Goal: Information Seeking & Learning: Find specific page/section

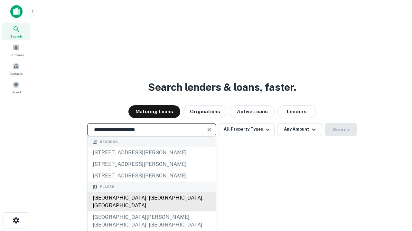
click at [151, 212] on div "[GEOGRAPHIC_DATA], [GEOGRAPHIC_DATA], [GEOGRAPHIC_DATA]" at bounding box center [151, 202] width 128 height 19
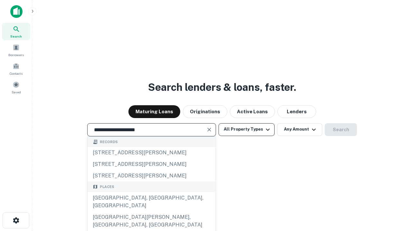
type input "**********"
click at [246, 130] on button "All Property Types" at bounding box center [246, 129] width 56 height 13
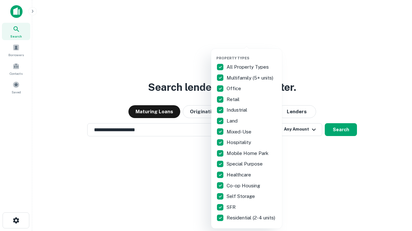
click at [251, 54] on button "button" at bounding box center [251, 54] width 71 height 0
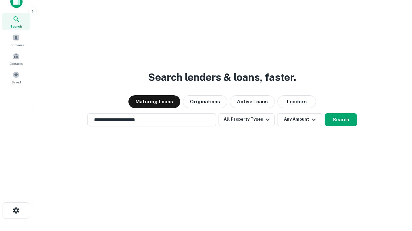
scroll to position [4, 77]
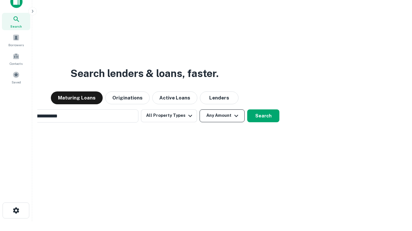
click at [199, 110] on button "Any Amount" at bounding box center [221, 116] width 45 height 13
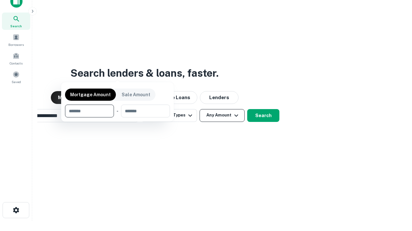
scroll to position [46, 182]
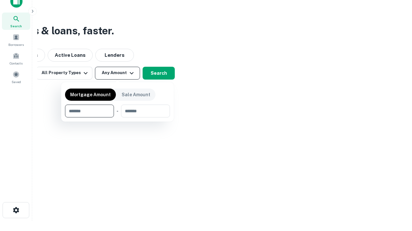
type input "*******"
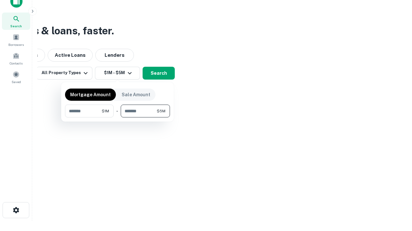
type input "*******"
click at [117, 118] on button "button" at bounding box center [117, 118] width 105 height 0
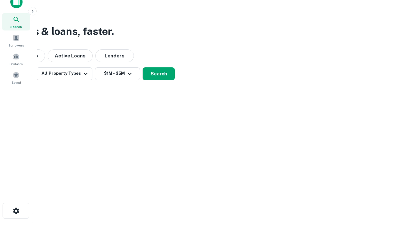
scroll to position [4, 119]
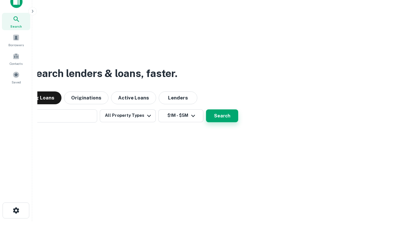
click at [206, 110] on button "Search" at bounding box center [222, 116] width 32 height 13
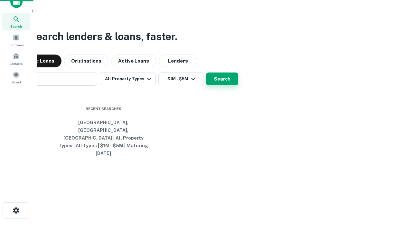
scroll to position [17, 182]
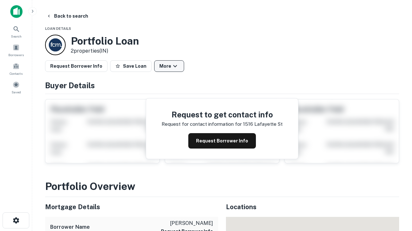
click at [169, 66] on button "More" at bounding box center [169, 66] width 30 height 12
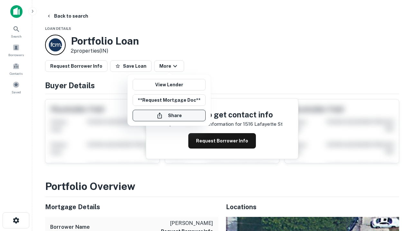
click at [169, 116] on button "Share" at bounding box center [168, 116] width 73 height 12
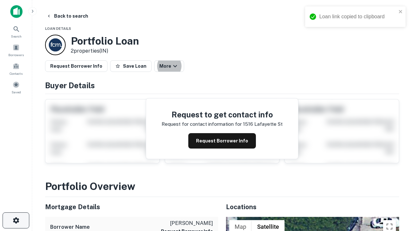
click at [16, 221] on icon "button" at bounding box center [16, 221] width 8 height 8
